Goal: Information Seeking & Learning: Find specific fact

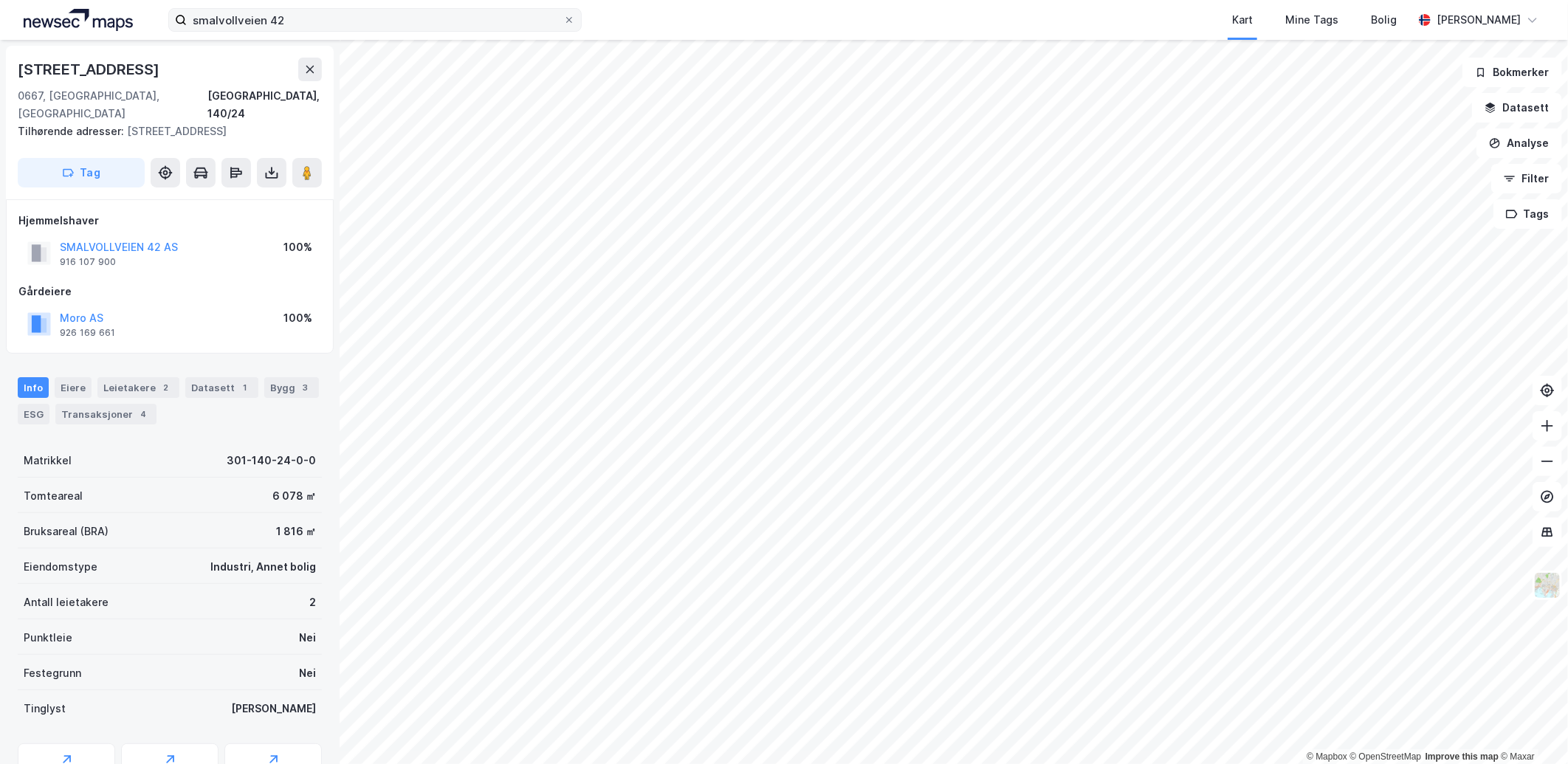
scroll to position [1, 0]
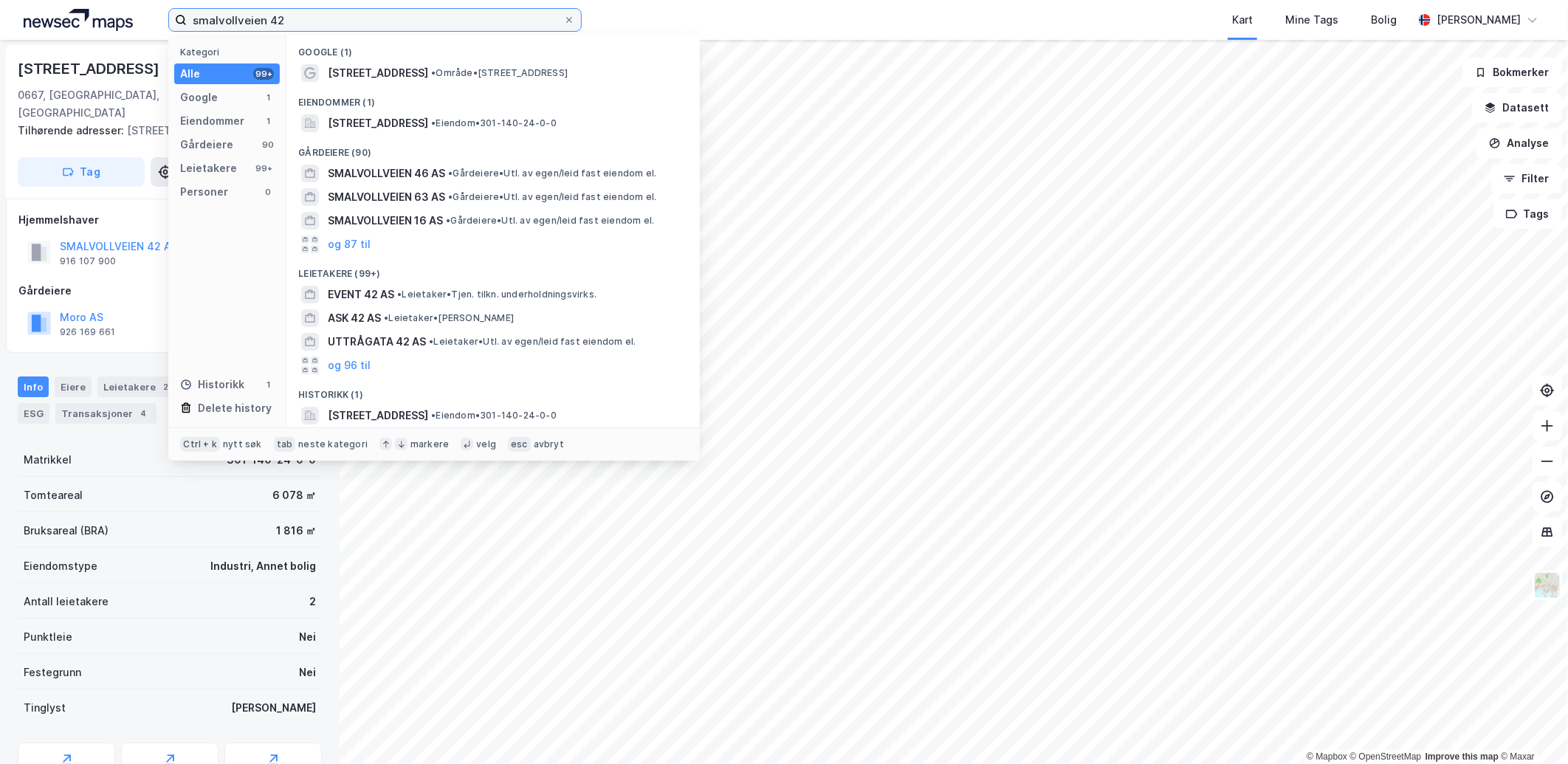
drag, startPoint x: 297, startPoint y: 22, endPoint x: 19, endPoint y: 19, distance: 278.0
click at [19, 19] on div "smalvollveien 42 Kategori Alle 99+ Google 1 Eiendommer 1 Gårdeiere 90 Leietaker…" at bounding box center [784, 20] width 1568 height 40
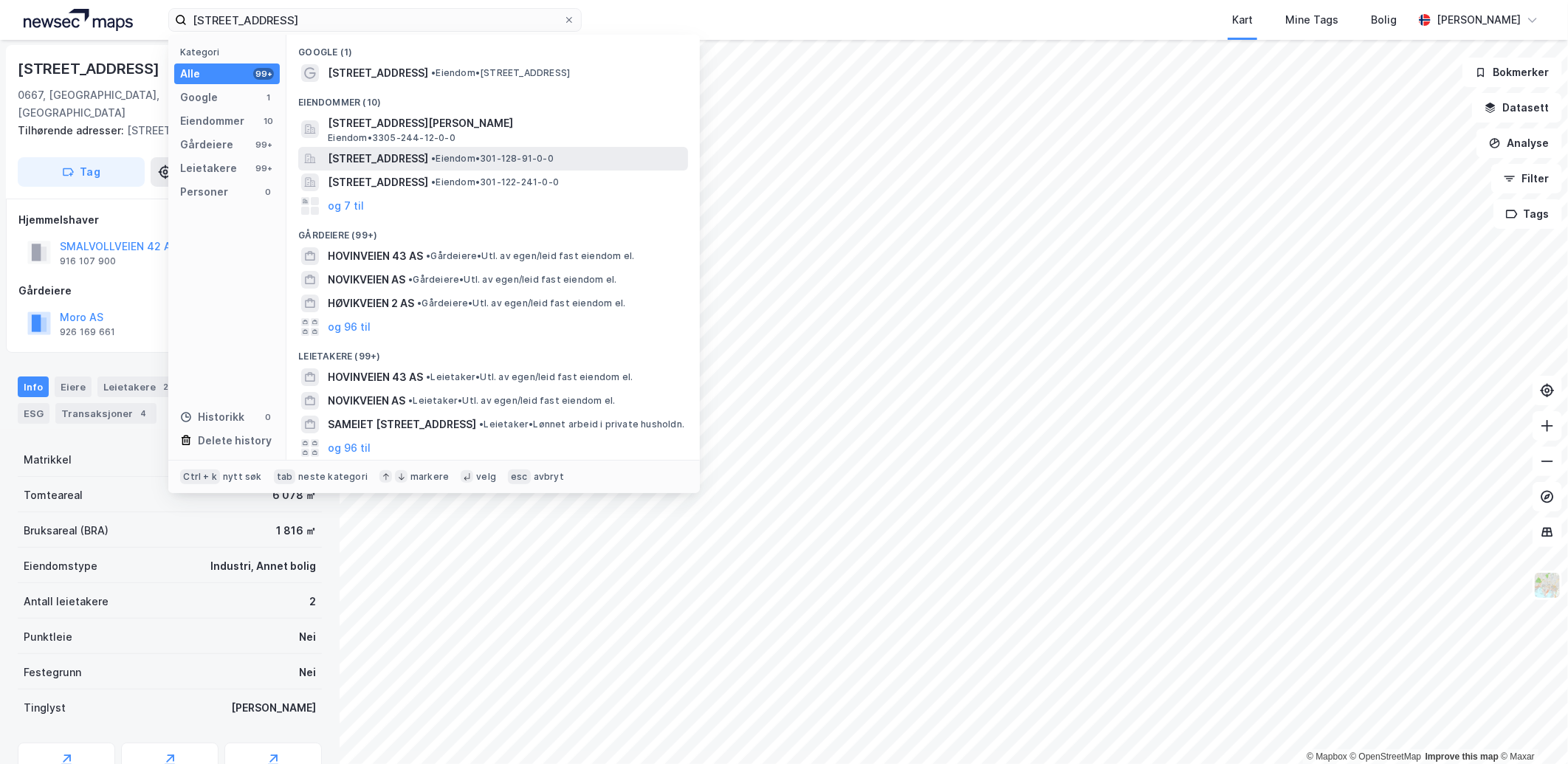
click at [428, 158] on span "[STREET_ADDRESS]" at bounding box center [377, 158] width 100 height 18
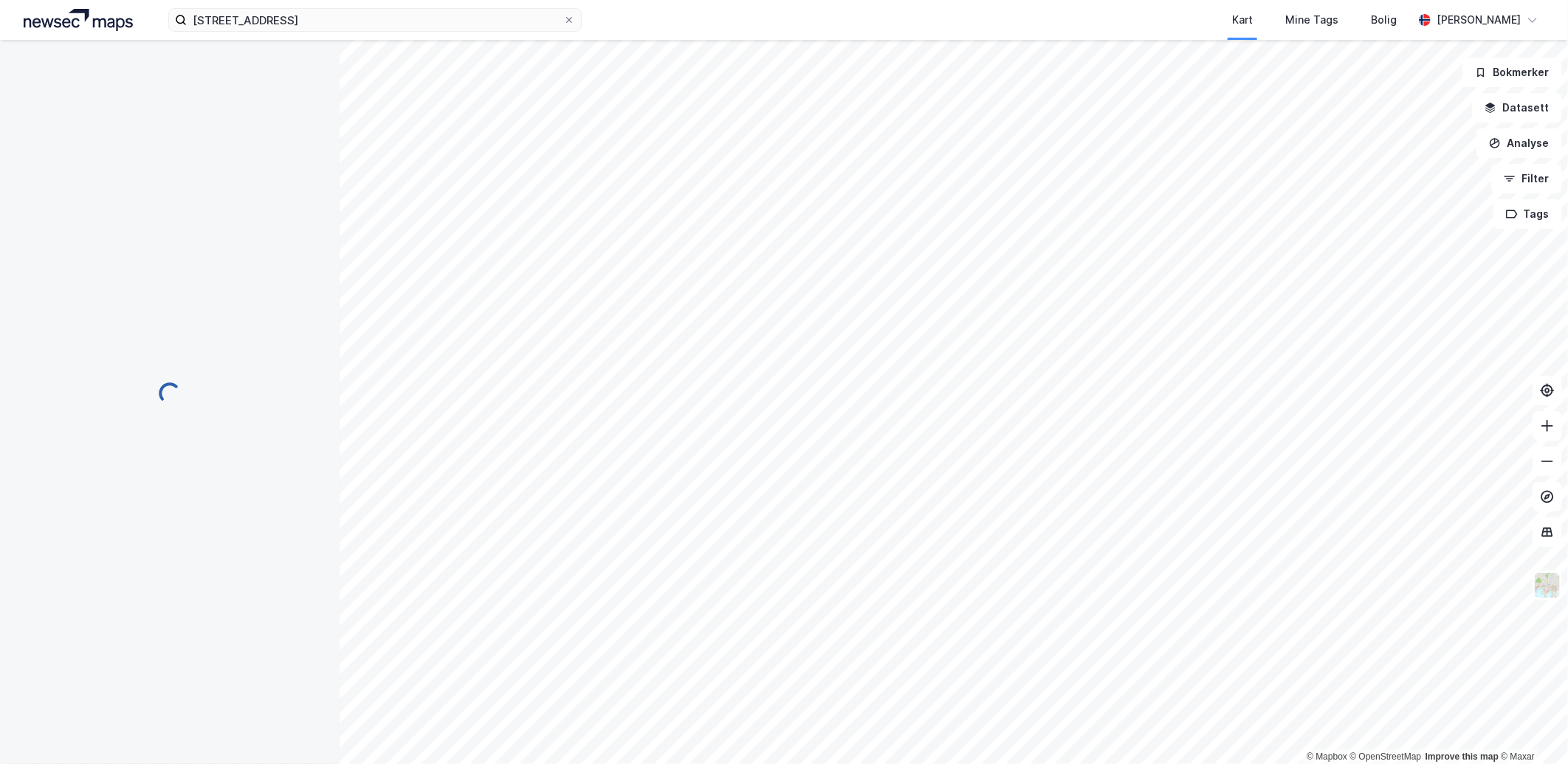
scroll to position [1, 0]
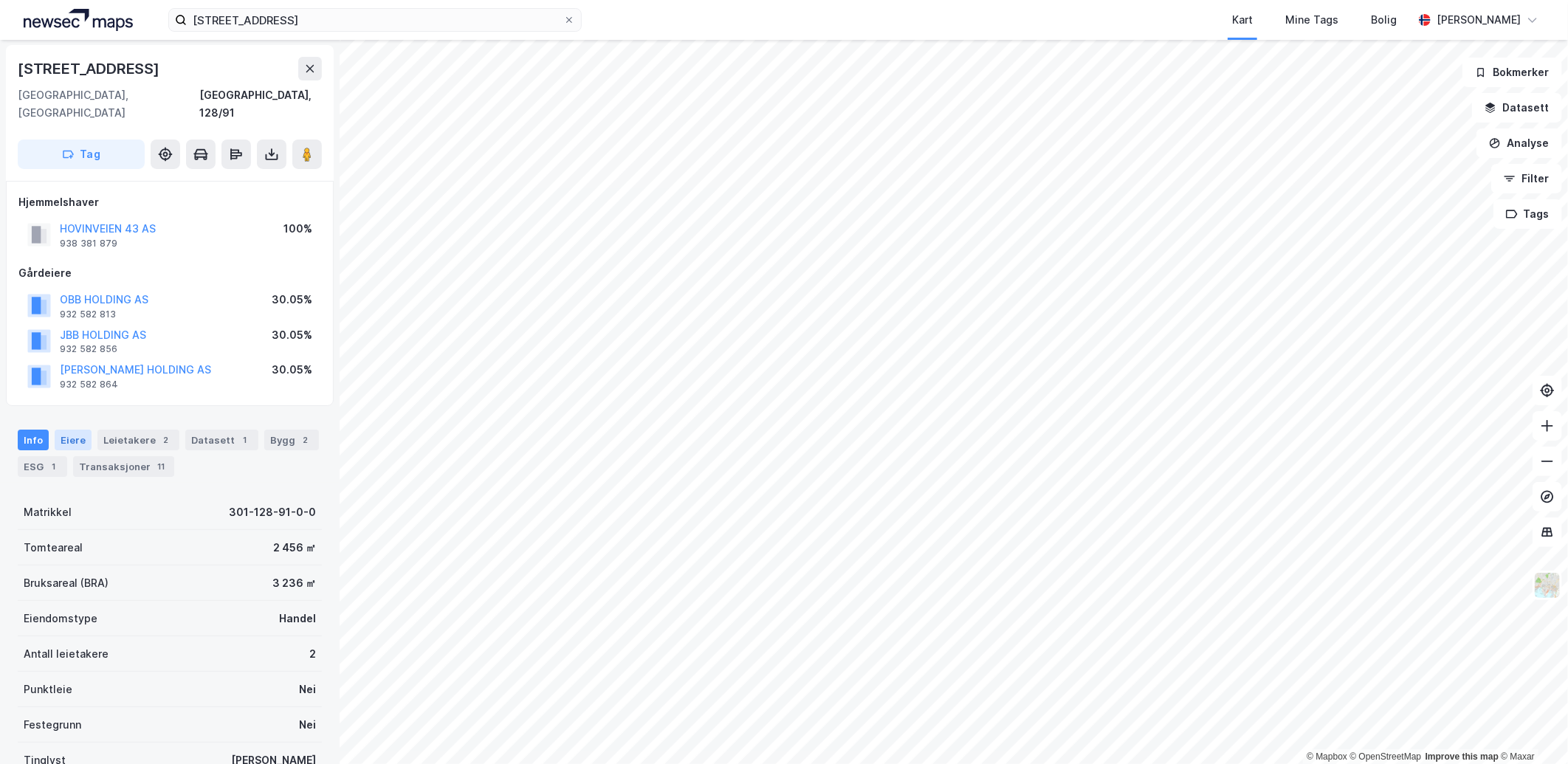
click at [80, 430] on div "Eiere" at bounding box center [72, 440] width 37 height 21
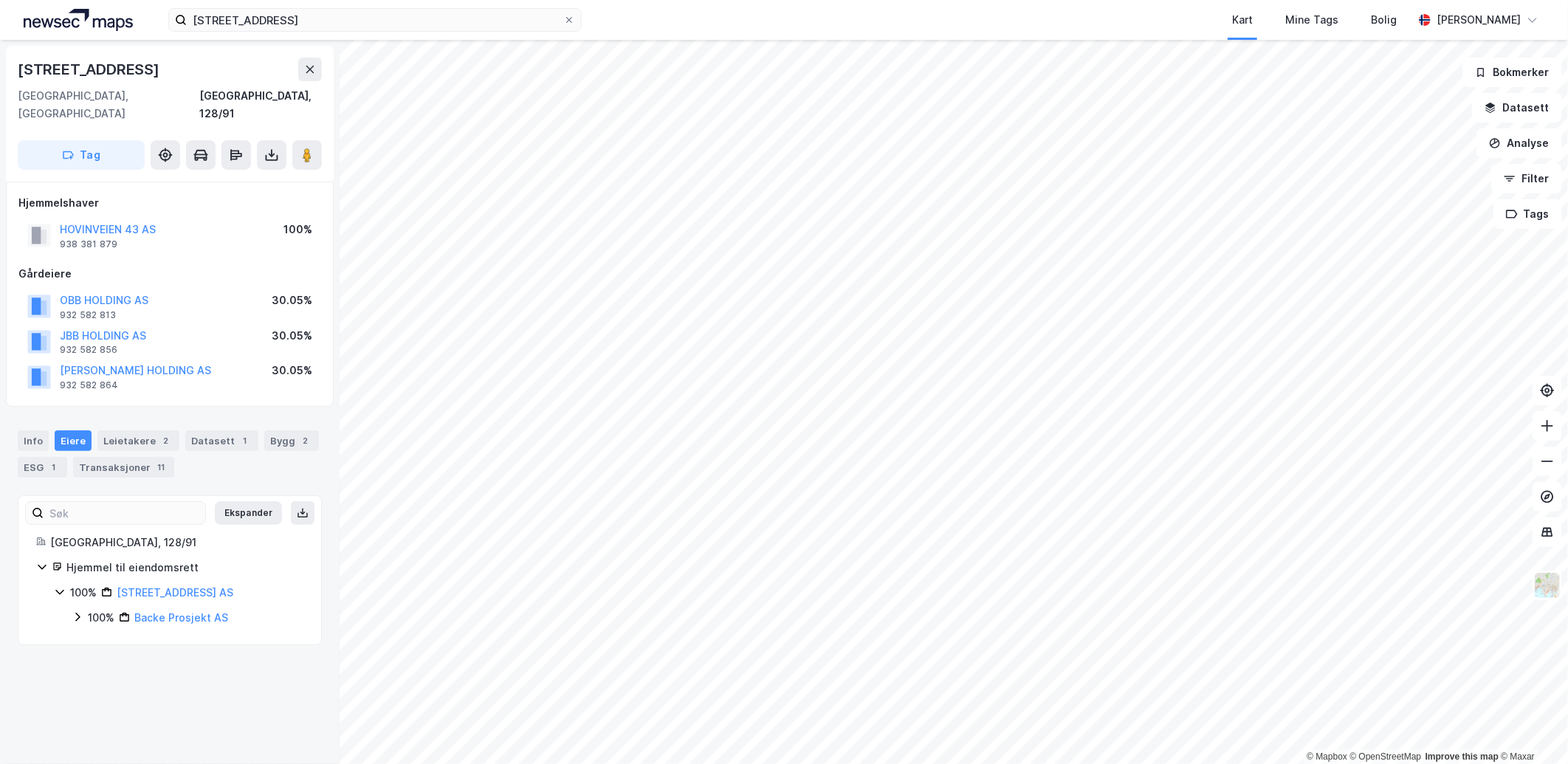
click at [79, 610] on icon at bounding box center [77, 616] width 12 height 12
click at [92, 636] on icon at bounding box center [95, 641] width 12 height 12
click at [112, 663] on icon at bounding box center [112, 667] width 5 height 8
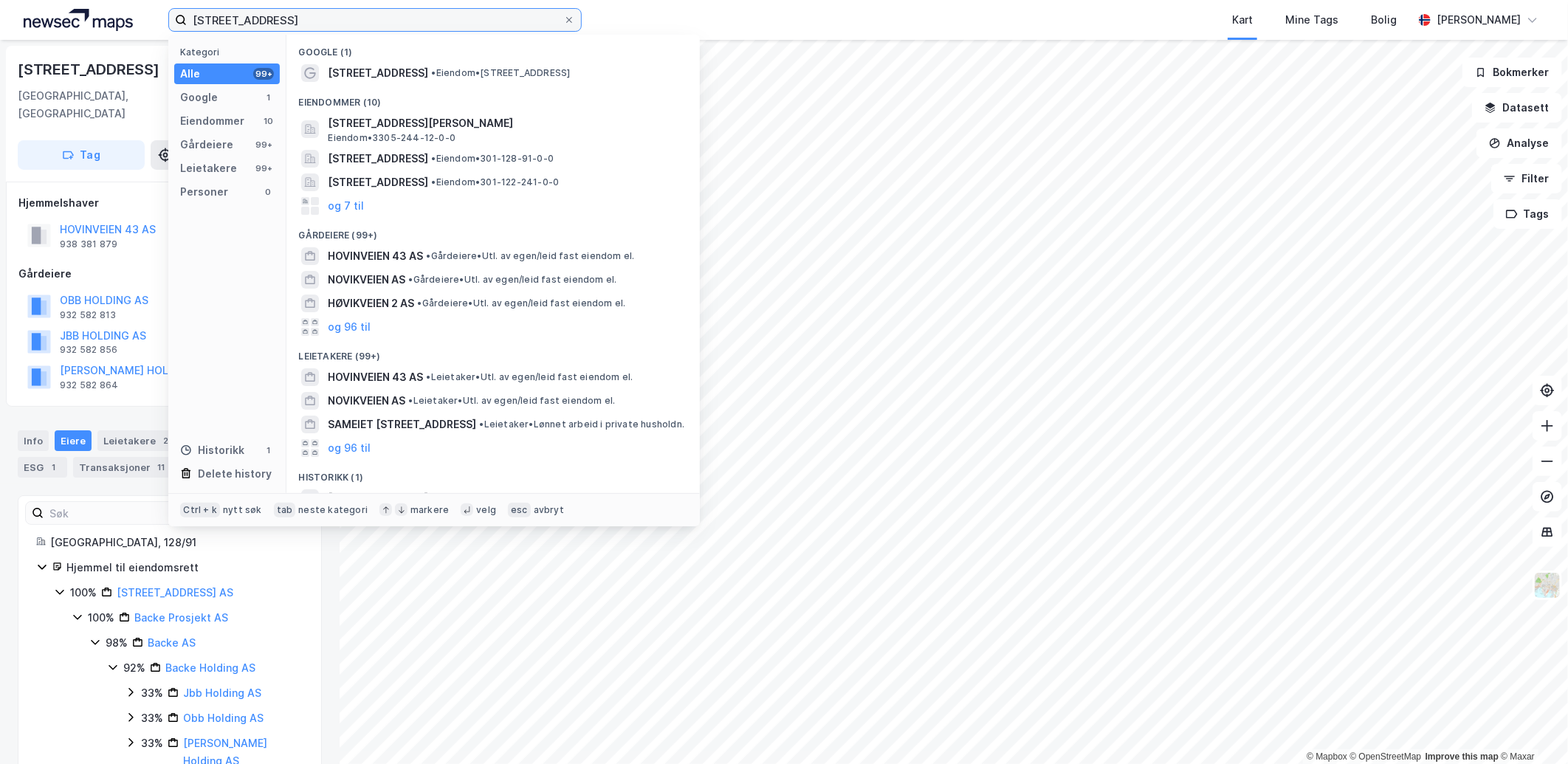
drag, startPoint x: 282, startPoint y: 20, endPoint x: -4, endPoint y: 25, distance: 286.0
click at [0, 25] on html "hovinveien 43 Kategori Alle 99+ Google 1 Eiendommer 10 Gårdeiere 99+ Leietakere…" at bounding box center [784, 382] width 1568 height 764
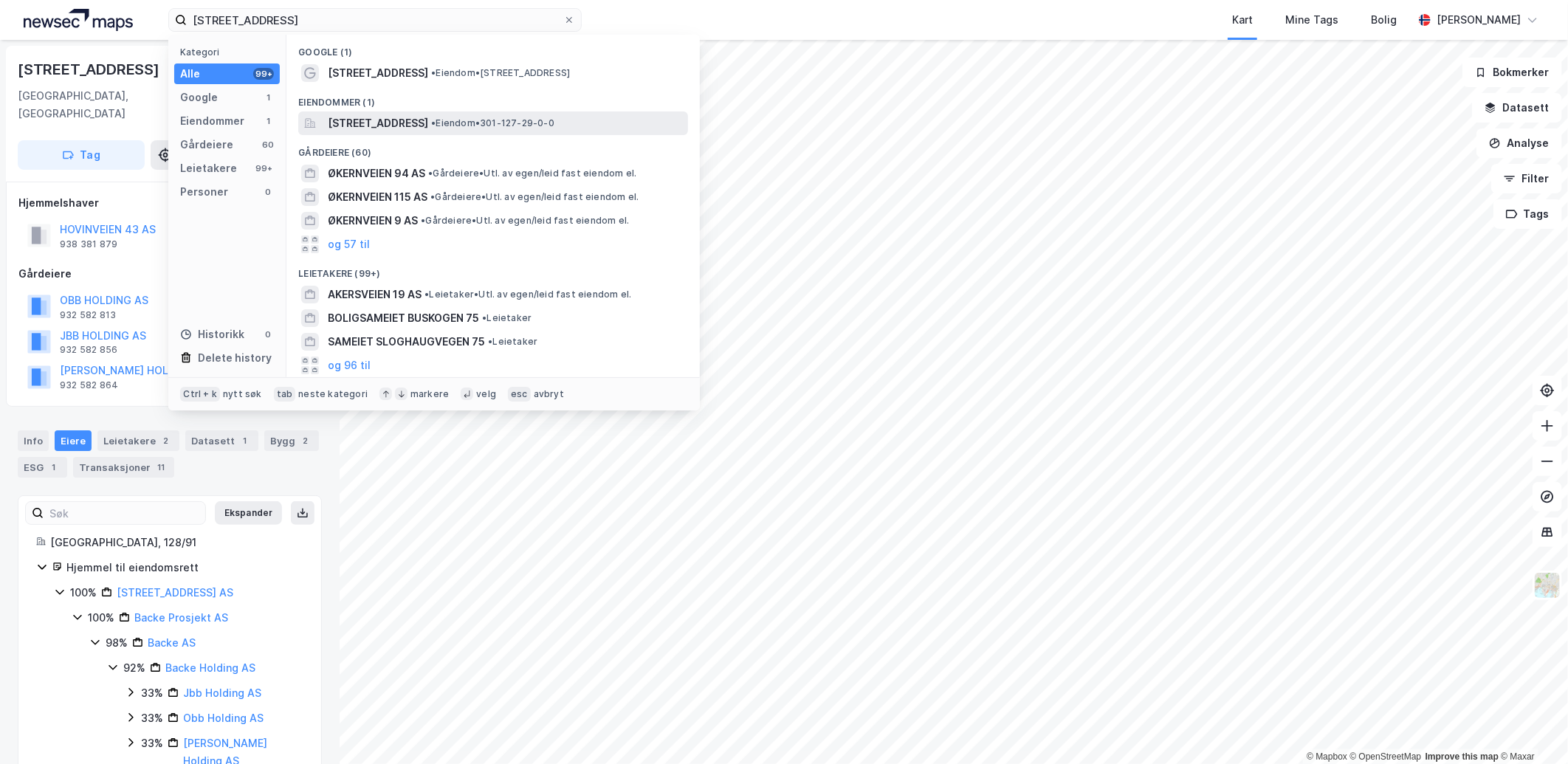
click at [428, 124] on span "[STREET_ADDRESS]" at bounding box center [377, 123] width 100 height 18
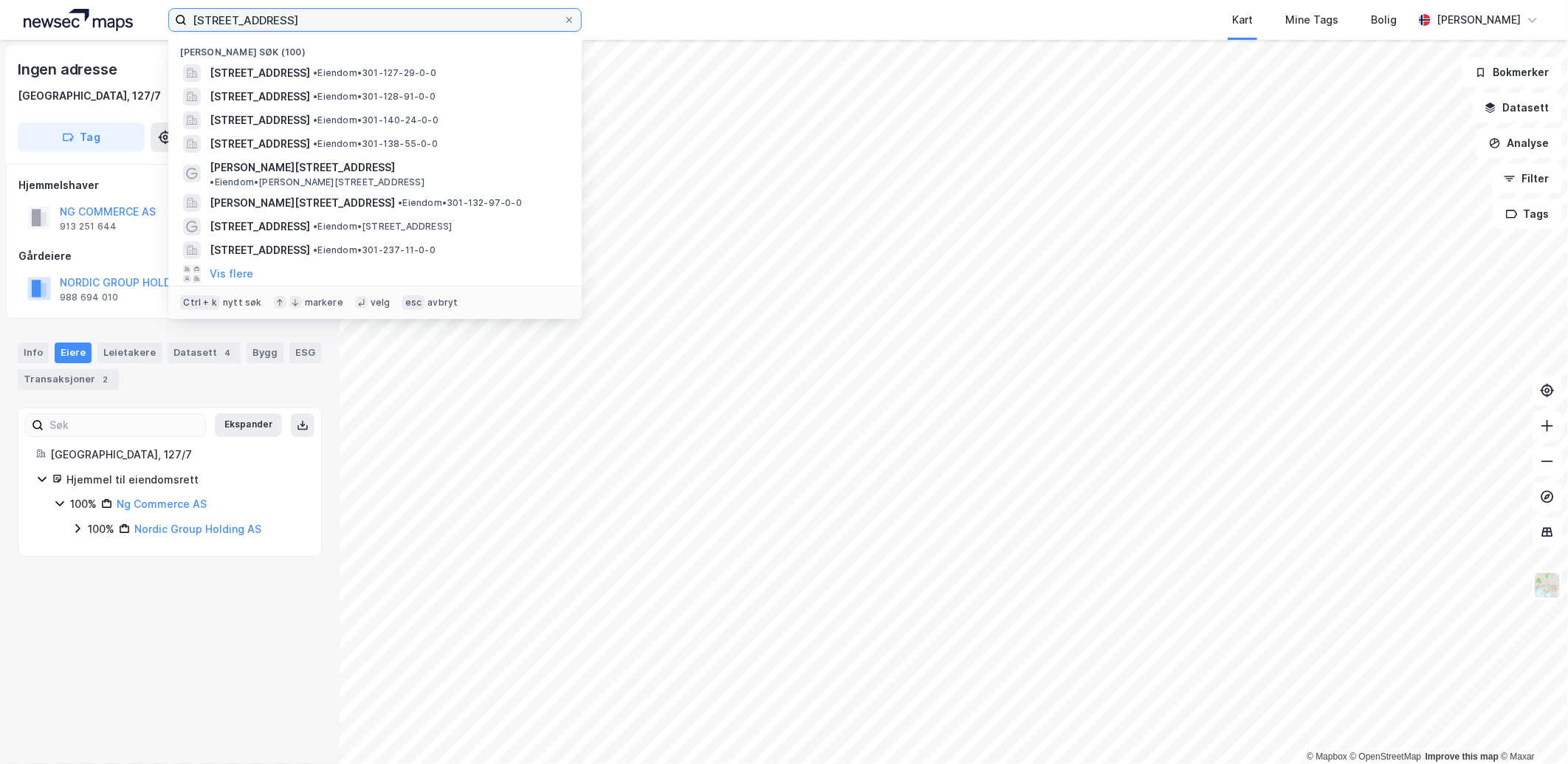
drag, startPoint x: 280, startPoint y: 21, endPoint x: 256, endPoint y: 24, distance: 24.2
click at [256, 24] on input "[STREET_ADDRESS]" at bounding box center [375, 20] width 377 height 22
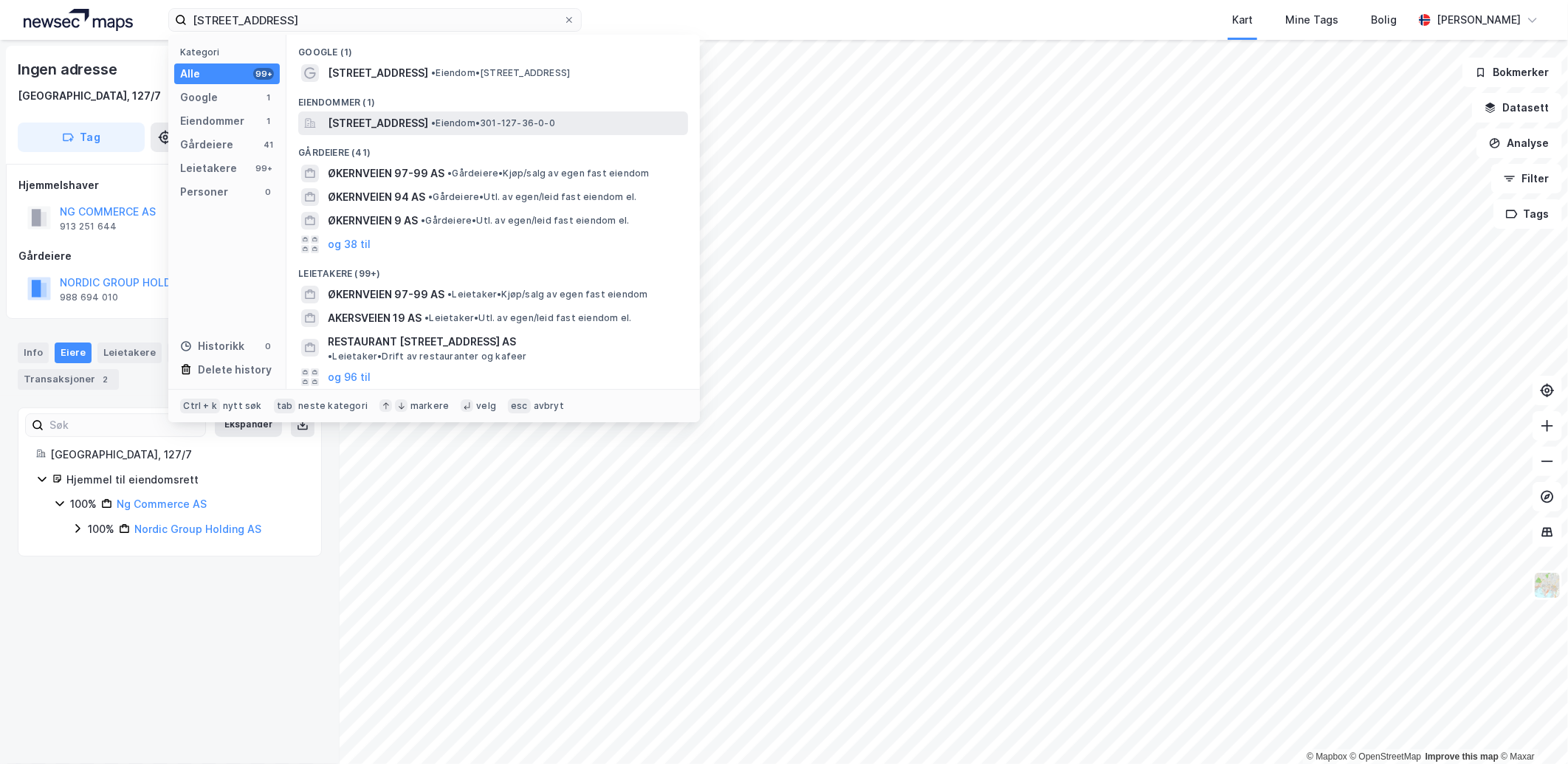
click at [415, 124] on span "[STREET_ADDRESS]" at bounding box center [377, 123] width 100 height 18
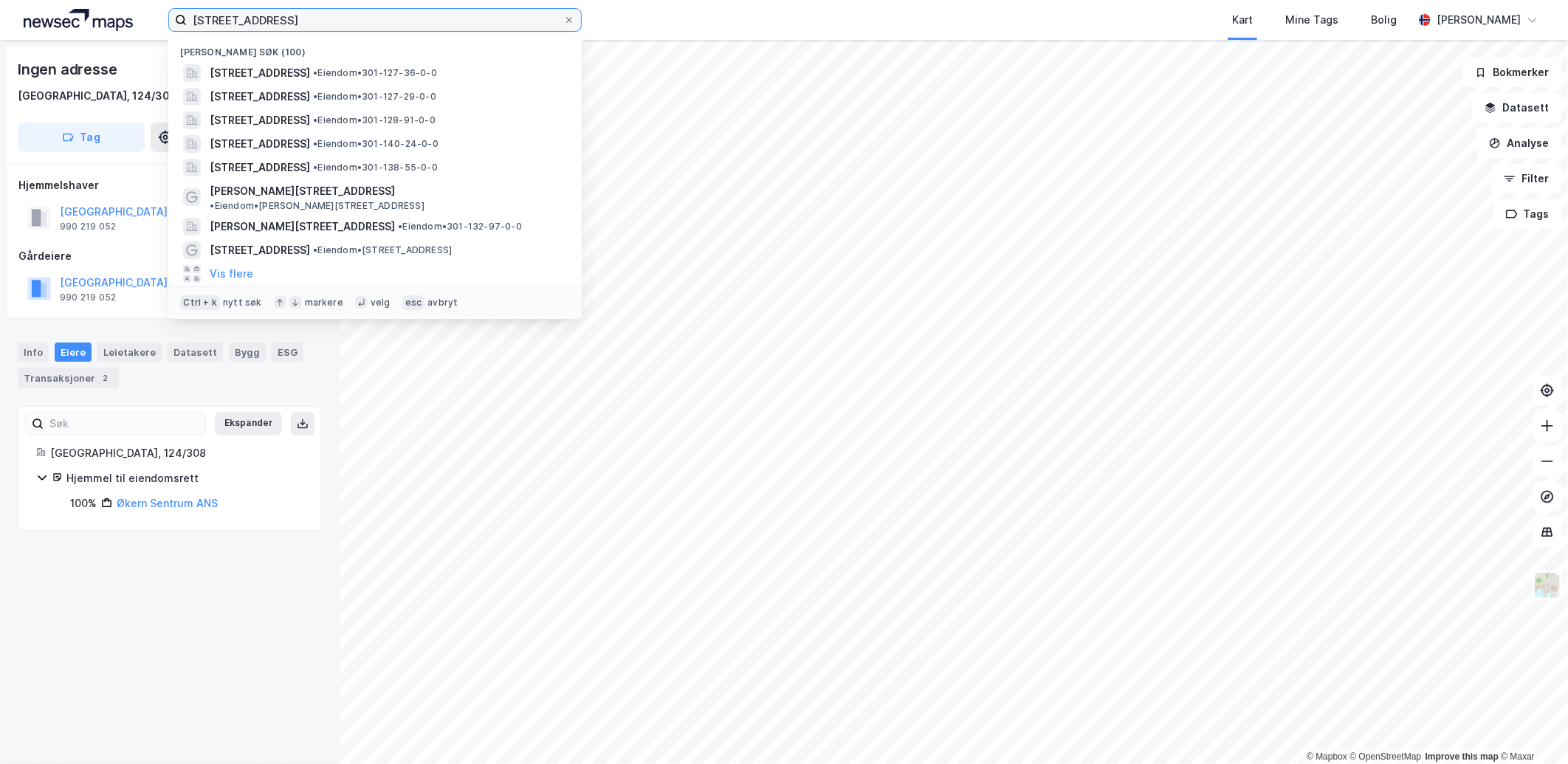
drag, startPoint x: 284, startPoint y: 19, endPoint x: -4, endPoint y: -2, distance: 288.8
click at [0, 0] on html "økernveien 97 Nylige søk (100) [STREET_ADDRESS] • Eiendom • 301-127-36-0-0 [STR…" at bounding box center [784, 382] width 1568 height 764
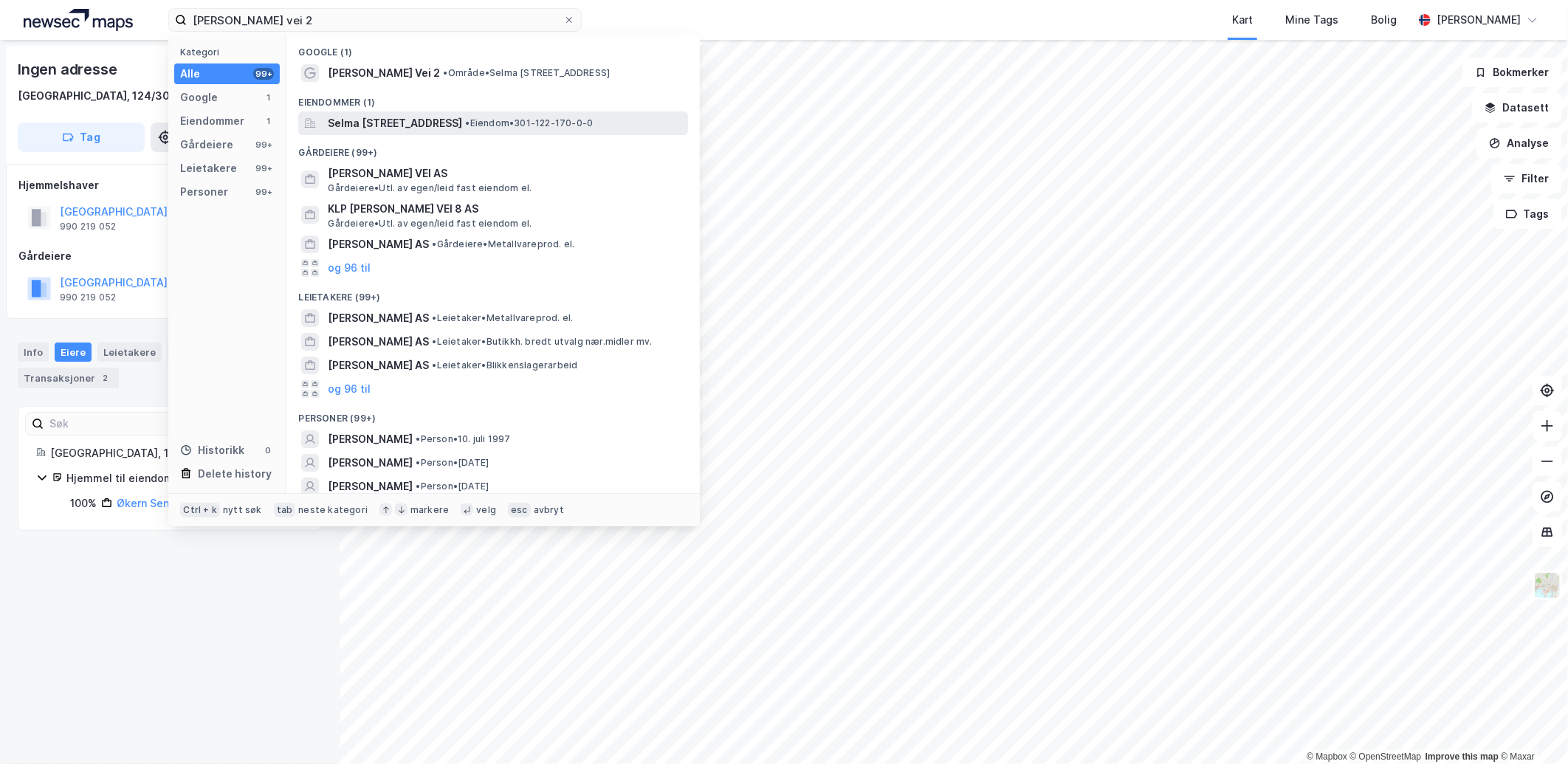
click at [389, 127] on span "Selma [STREET_ADDRESS]" at bounding box center [394, 123] width 134 height 18
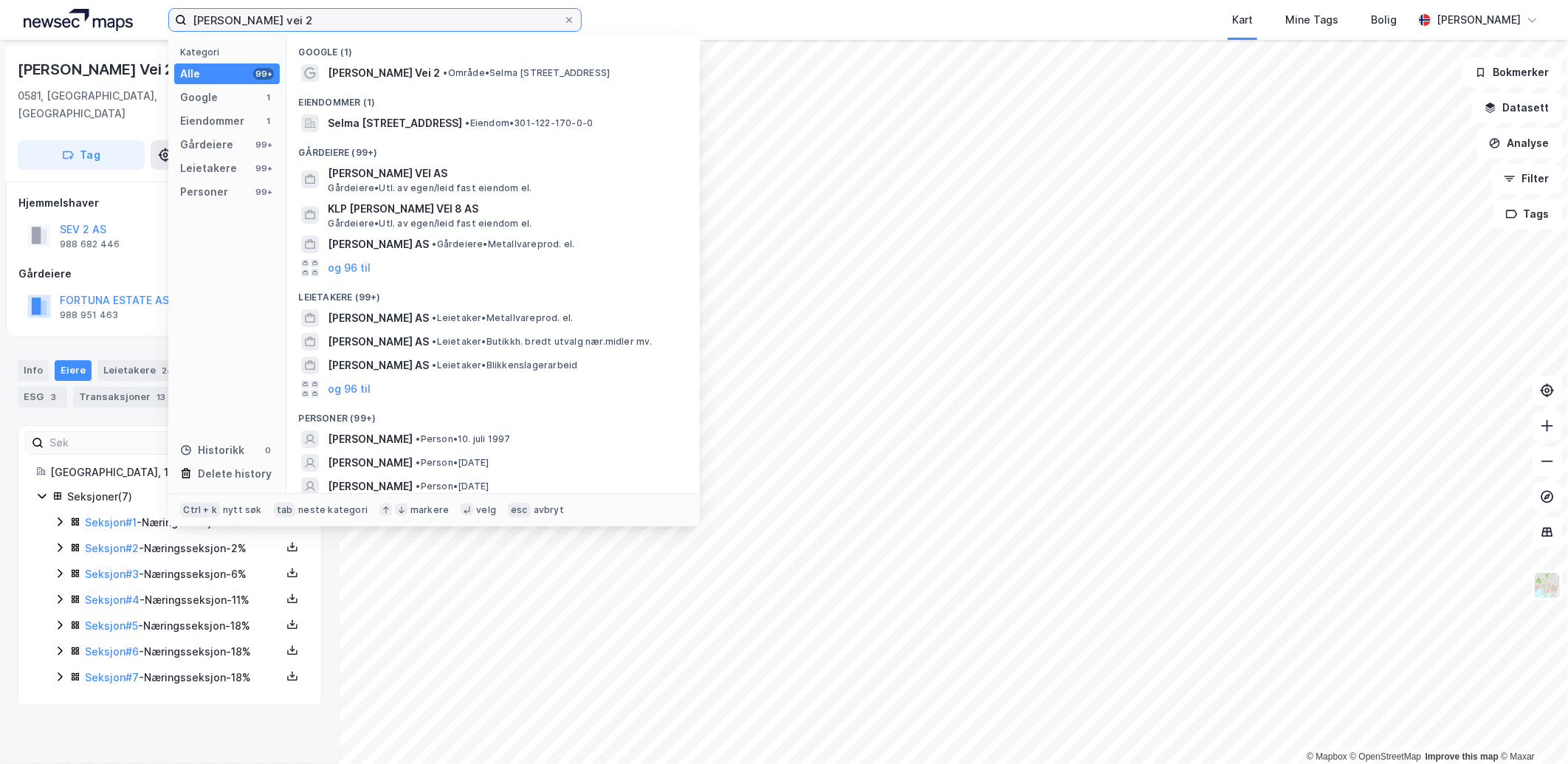
drag, startPoint x: 289, startPoint y: 21, endPoint x: 337, endPoint y: 19, distance: 48.0
click at [337, 19] on input "[PERSON_NAME] vei 2" at bounding box center [375, 20] width 377 height 22
click at [407, 120] on span "Selma [STREET_ADDRESS]" at bounding box center [394, 123] width 134 height 18
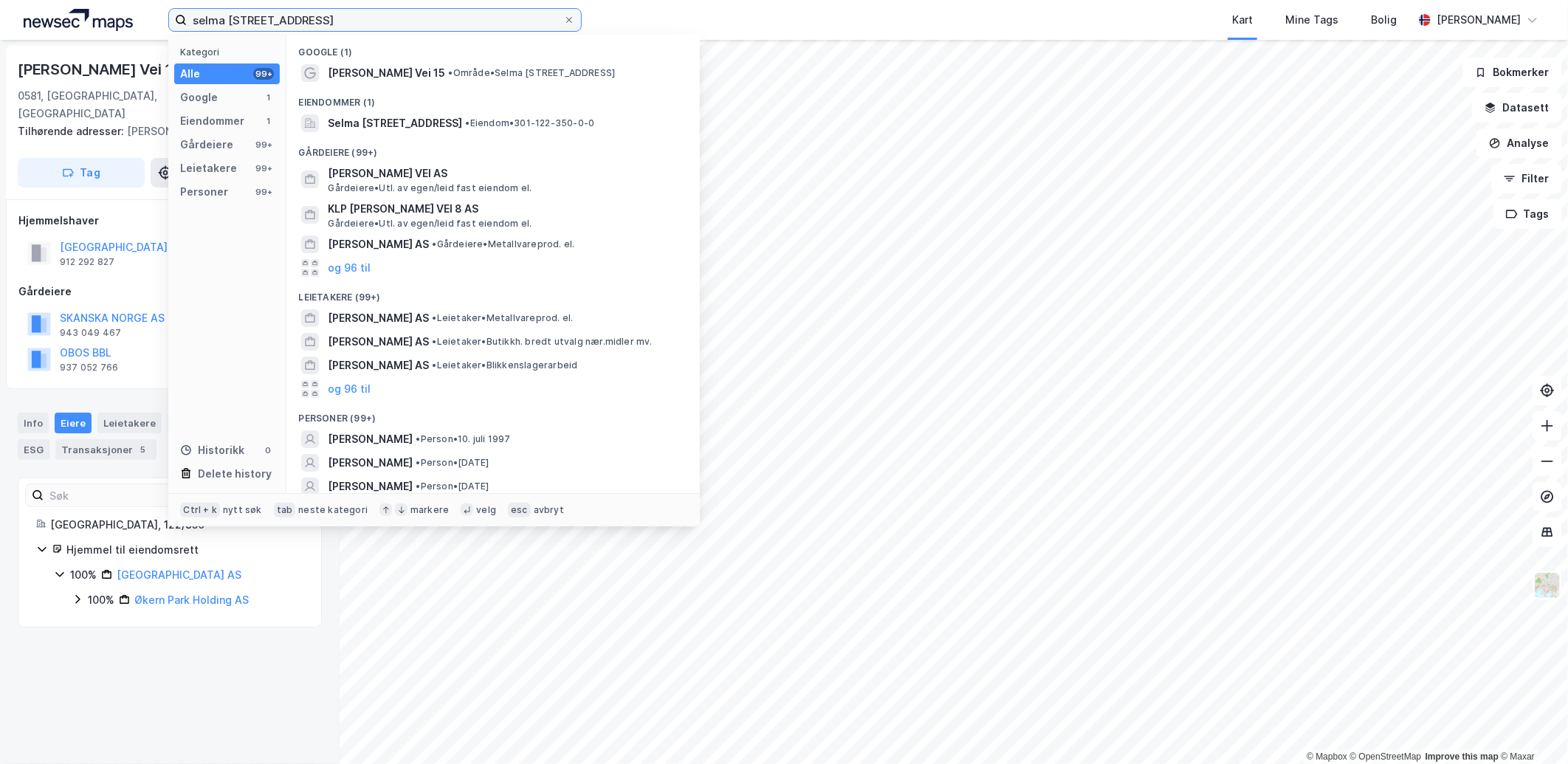
drag, startPoint x: 325, startPoint y: 22, endPoint x: -4, endPoint y: -8, distance: 330.4
click at [0, 0] on html "[PERSON_NAME] vei 15 Kategori Alle 99+ Google 1 Eiendommer 1 Gårdeiere 99+ Leie…" at bounding box center [784, 382] width 1568 height 764
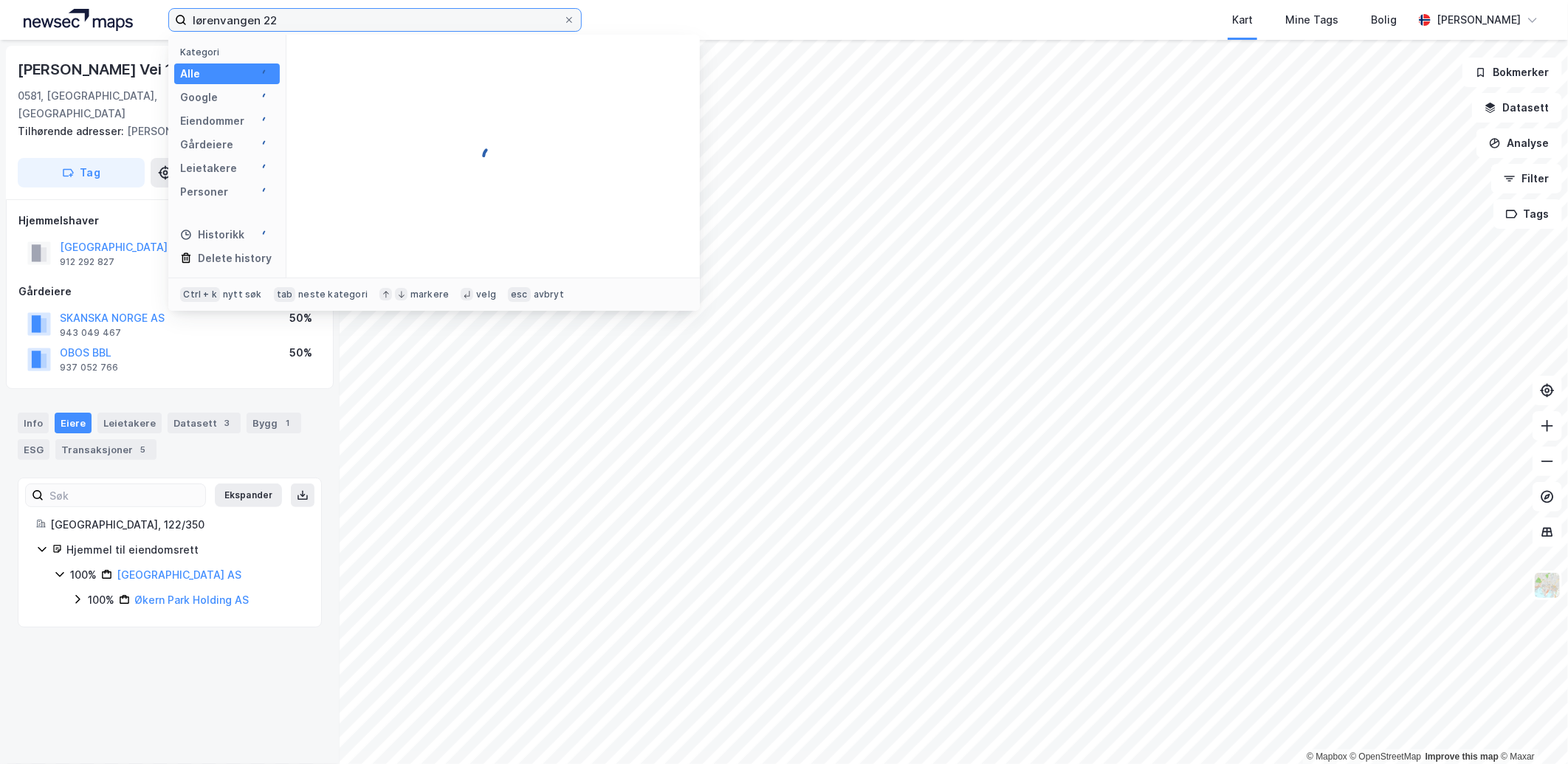
type input "lørenvangen 22"
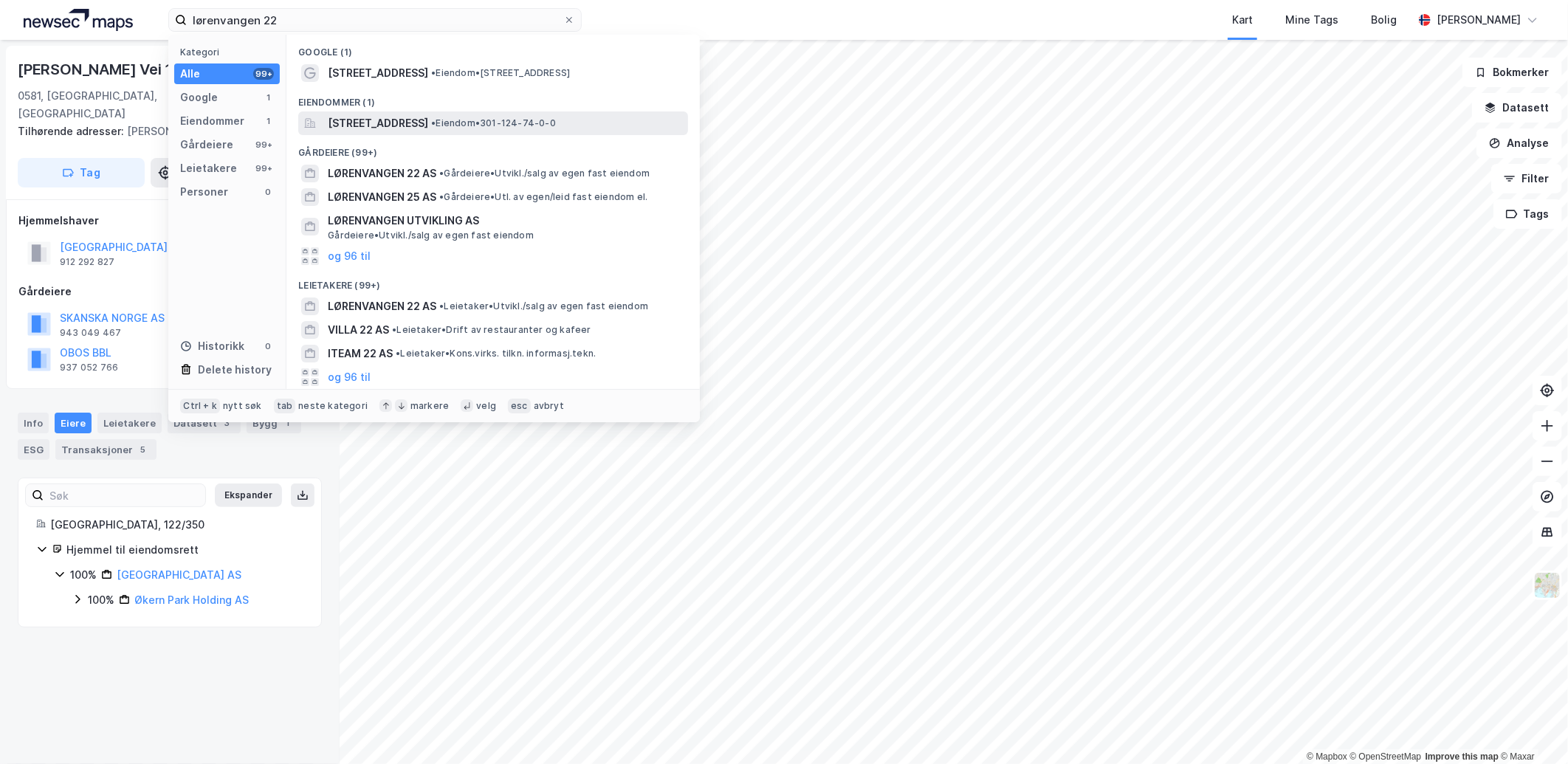
click at [365, 128] on span "[STREET_ADDRESS]" at bounding box center [377, 123] width 100 height 18
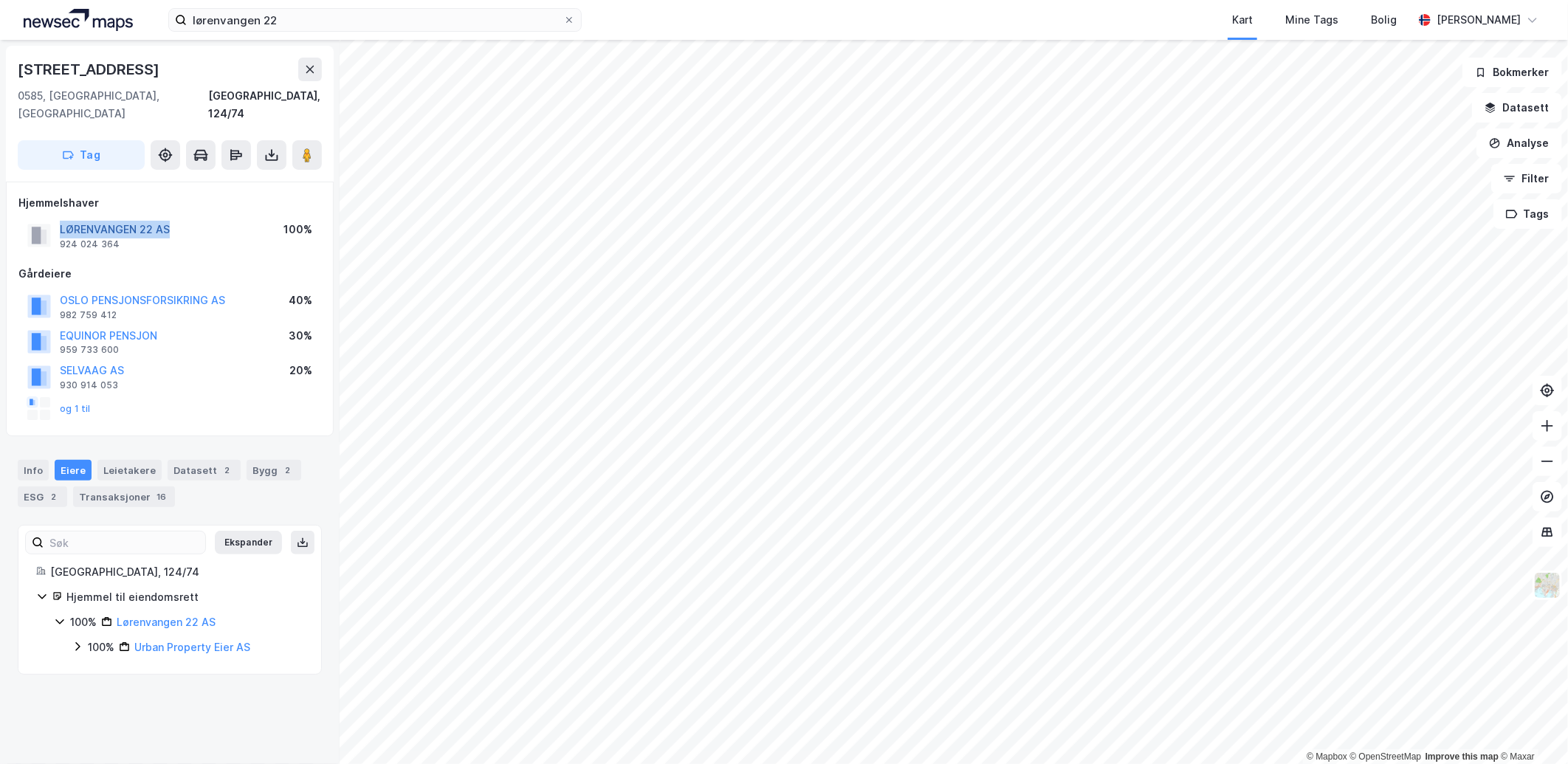
drag, startPoint x: 179, startPoint y: 211, endPoint x: 62, endPoint y: 207, distance: 117.1
click at [62, 217] on div "LØRENVANGEN 22 AS 924 024 364 100%" at bounding box center [170, 235] width 303 height 36
copy button "LØRENVANGEN 22 AS"
